Goal: Task Accomplishment & Management: Manage account settings

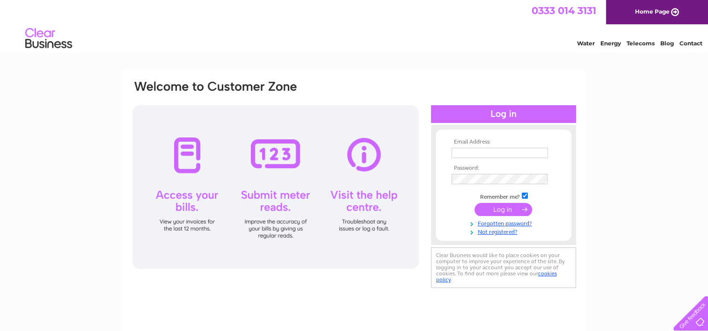
type input "[EMAIL_ADDRESS][PERSON_NAME][DOMAIN_NAME]"
click at [506, 212] on input "submit" at bounding box center [504, 209] width 58 height 13
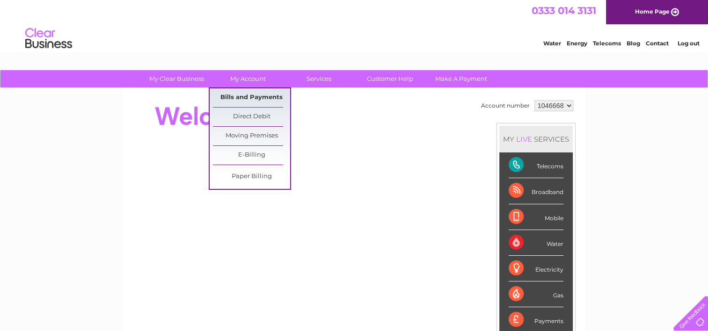
click at [250, 99] on link "Bills and Payments" at bounding box center [251, 97] width 77 height 19
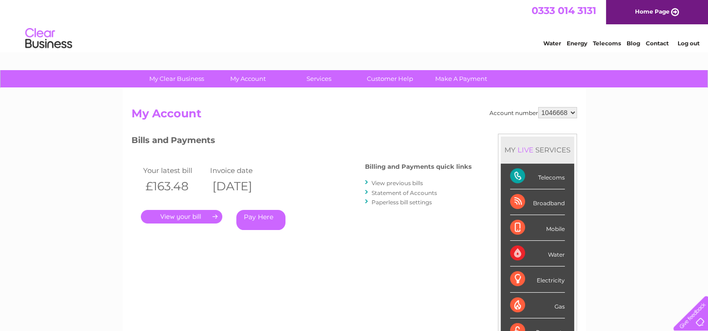
click at [172, 219] on link "." at bounding box center [181, 217] width 81 height 14
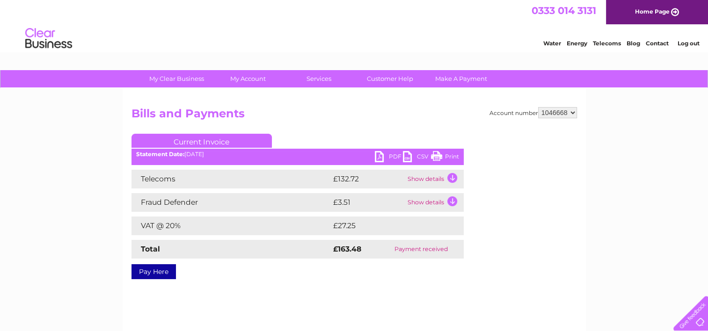
click at [394, 157] on link "PDF" at bounding box center [389, 158] width 28 height 14
